Goal: Use online tool/utility: Utilize a website feature to perform a specific function

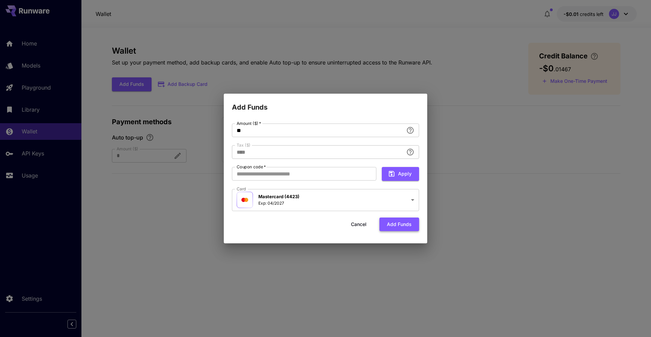
click at [395, 224] on button "Add funds" at bounding box center [400, 224] width 40 height 14
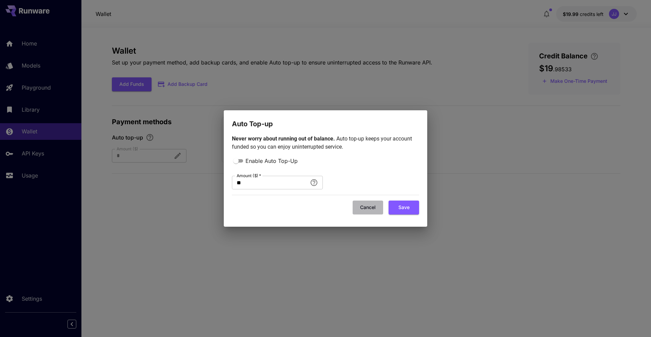
click at [365, 207] on button "Cancel" at bounding box center [368, 208] width 31 height 14
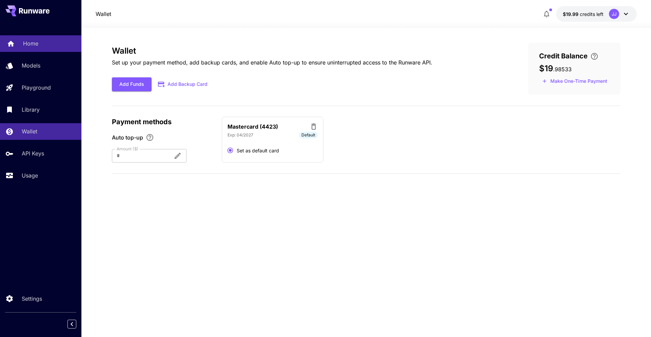
click at [52, 43] on div "Home" at bounding box center [49, 43] width 53 height 8
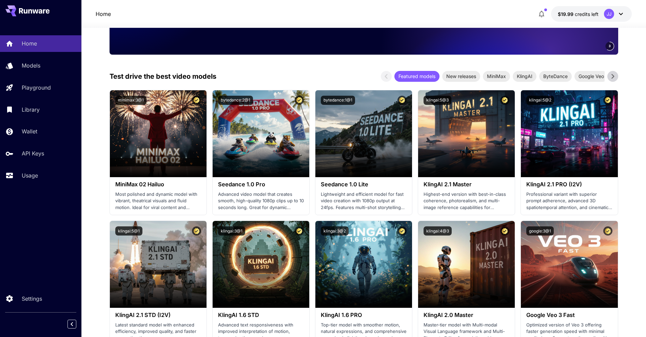
scroll to position [125, 0]
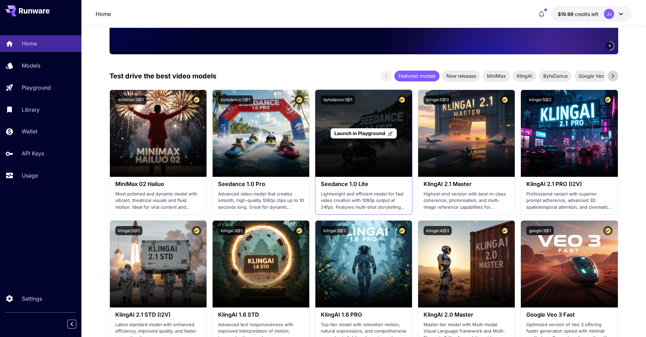
click at [344, 144] on div "Launch in Playground" at bounding box center [364, 133] width 97 height 87
click at [356, 134] on span "Launch in Playground" at bounding box center [360, 133] width 51 height 6
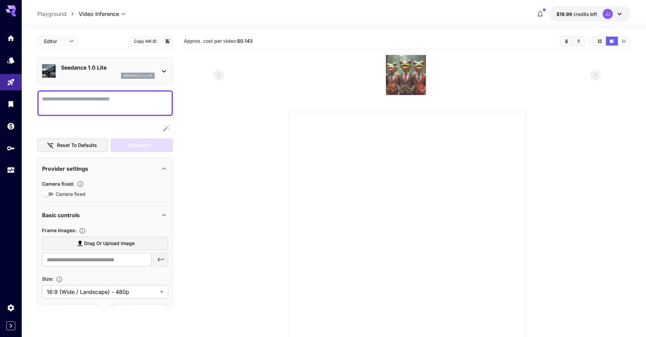
click at [412, 81] on img at bounding box center [406, 75] width 40 height 40
